Goal: Check status

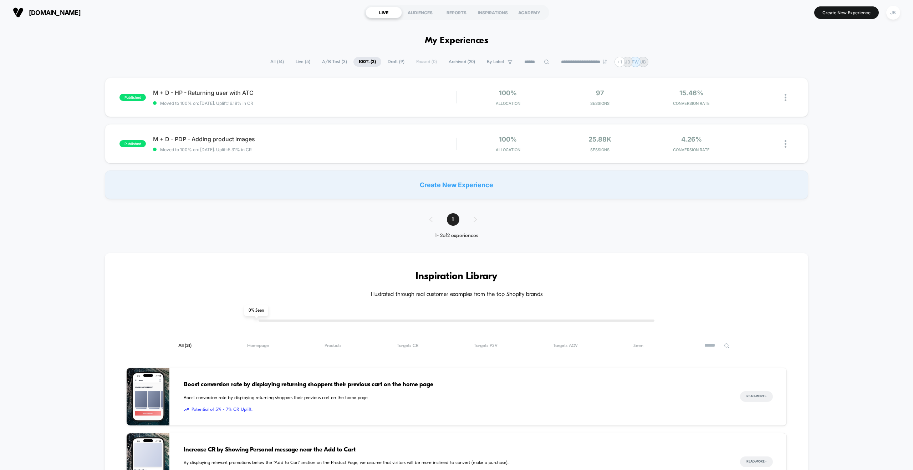
click at [271, 62] on span "All ( 14 )" at bounding box center [277, 62] width 24 height 10
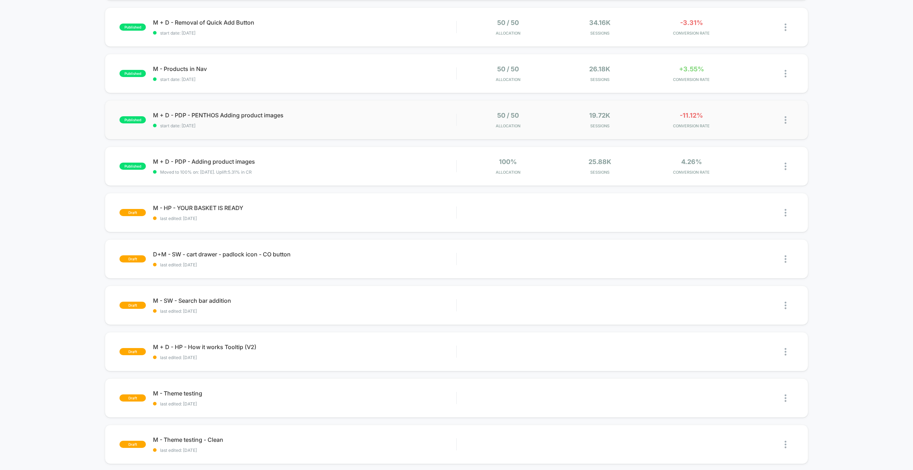
scroll to position [117, 0]
click at [576, 120] on div "19.72k Sessions" at bounding box center [599, 119] width 88 height 17
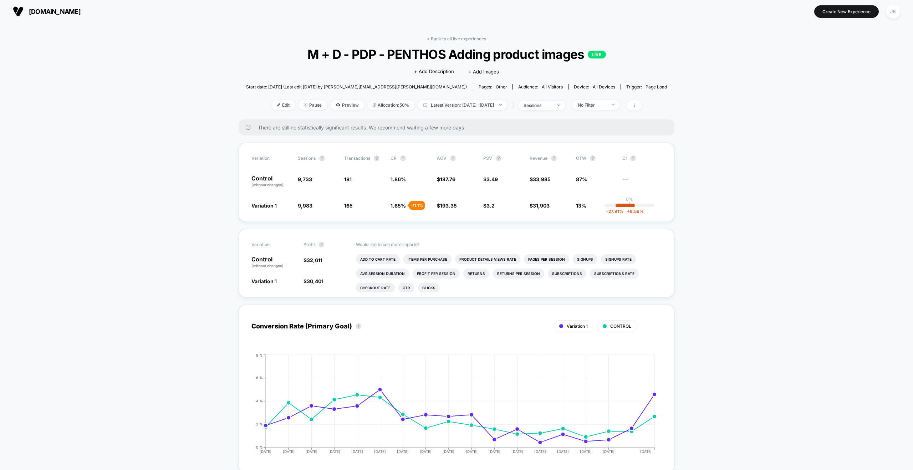
scroll to position [1, 0]
drag, startPoint x: 459, startPoint y: 33, endPoint x: 455, endPoint y: 36, distance: 5.1
click at [455, 36] on link "< Back to all live experiences" at bounding box center [456, 38] width 59 height 5
